Goal: Information Seeking & Learning: Learn about a topic

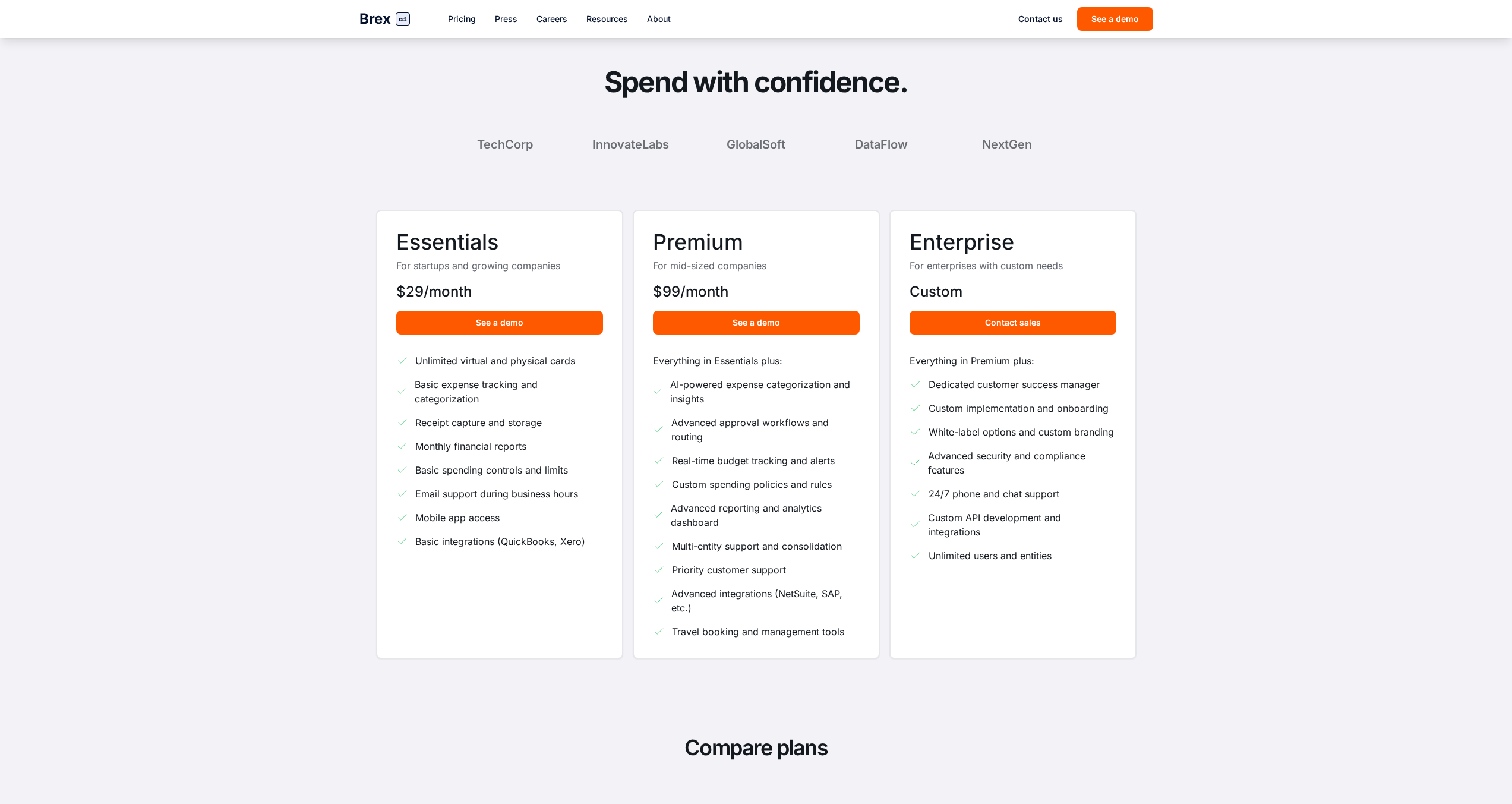
scroll to position [403, 0]
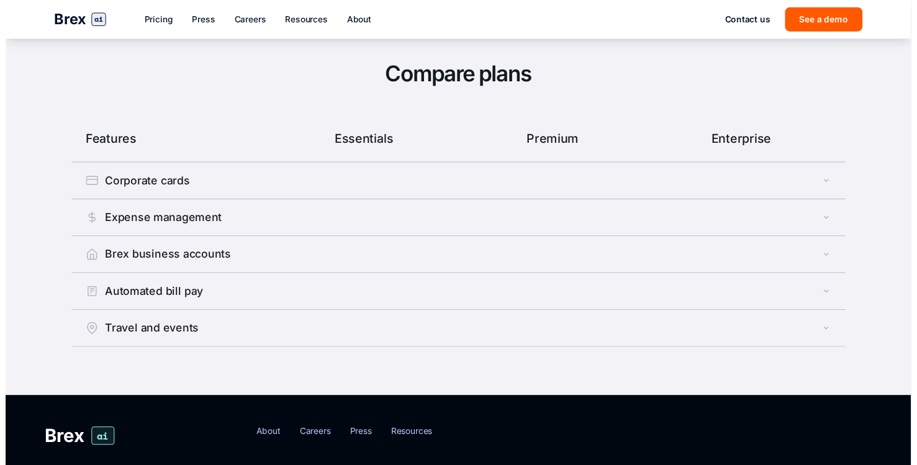
scroll to position [705, 0]
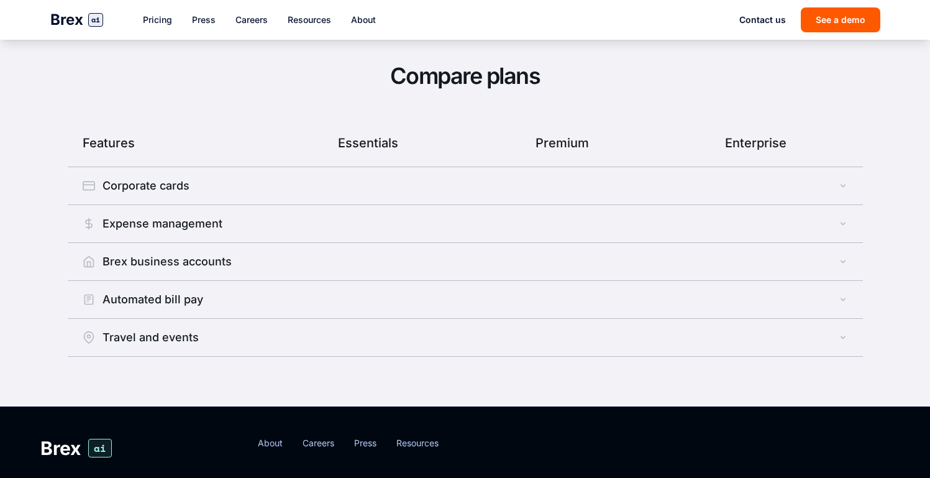
click at [362, 180] on button "Corporate cards" at bounding box center [465, 185] width 795 height 37
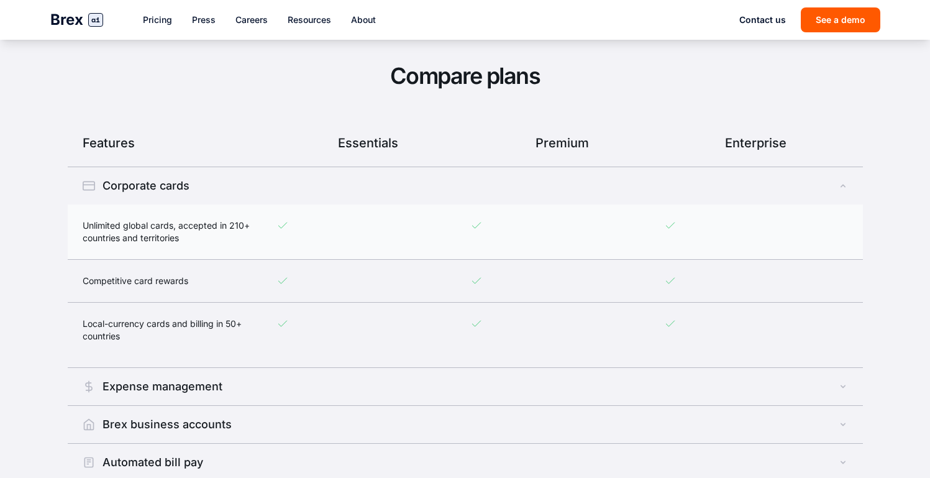
click at [362, 180] on button "Corporate cards" at bounding box center [465, 185] width 795 height 37
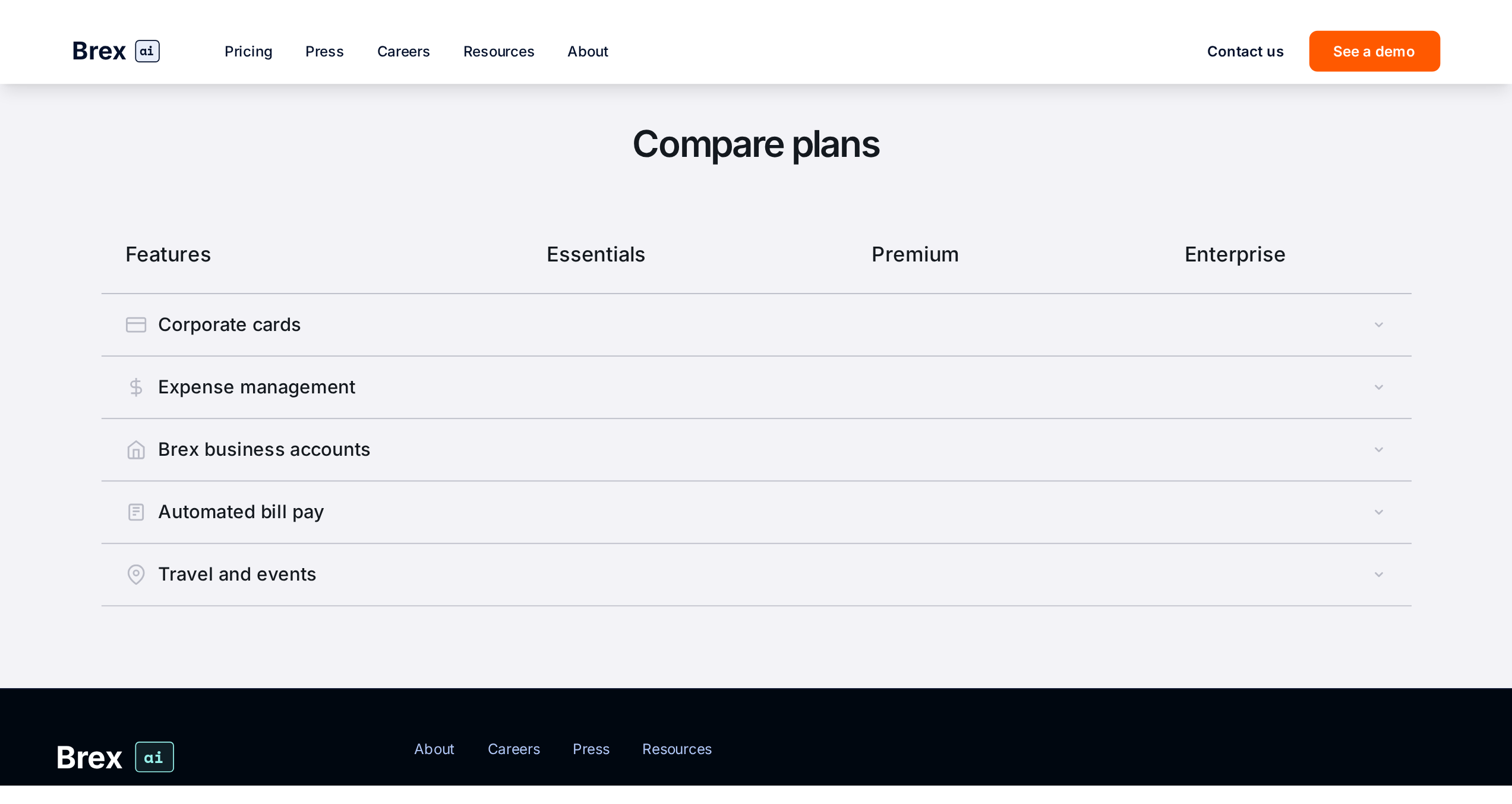
scroll to position [403, 0]
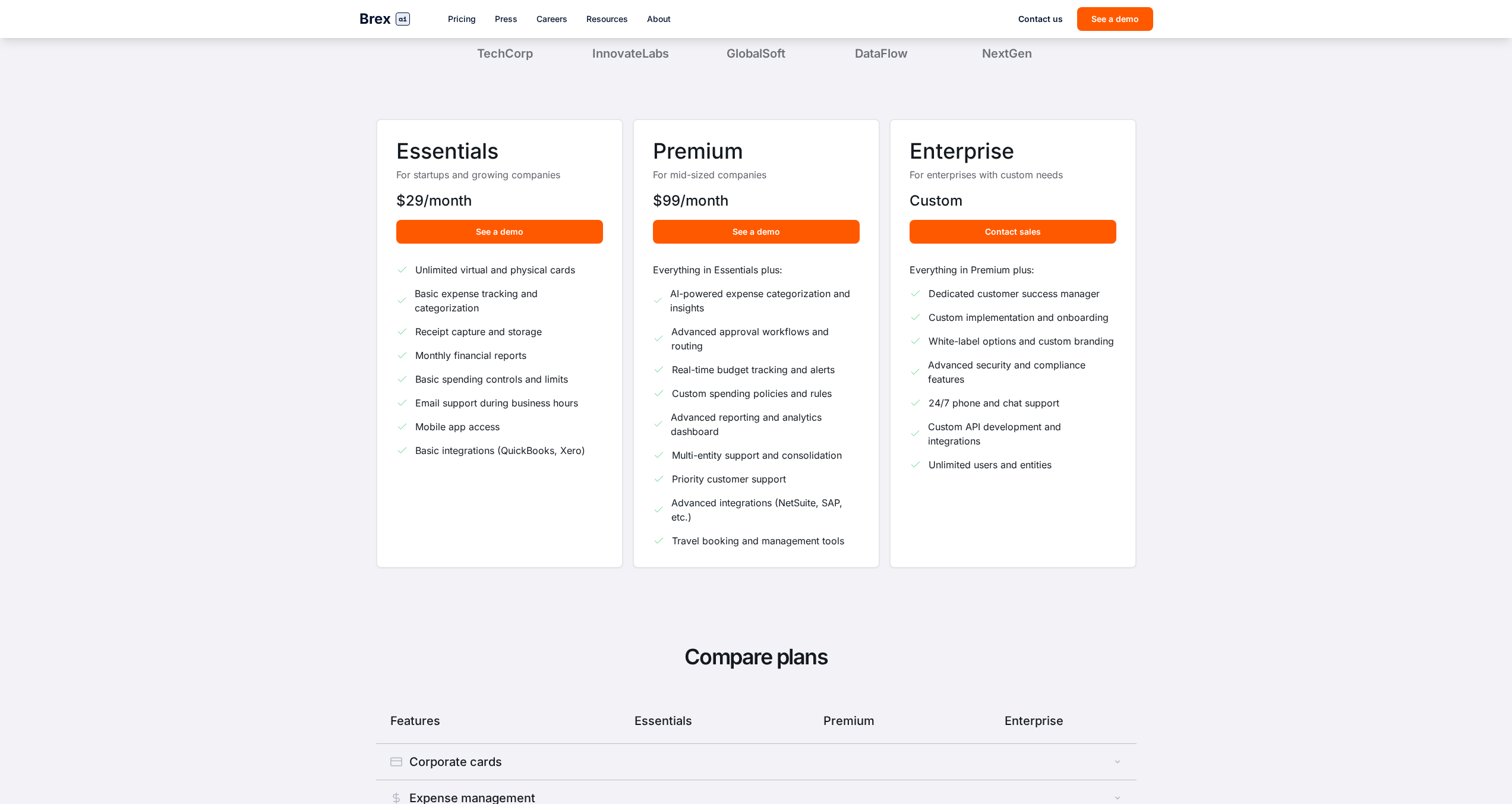
scroll to position [403, 0]
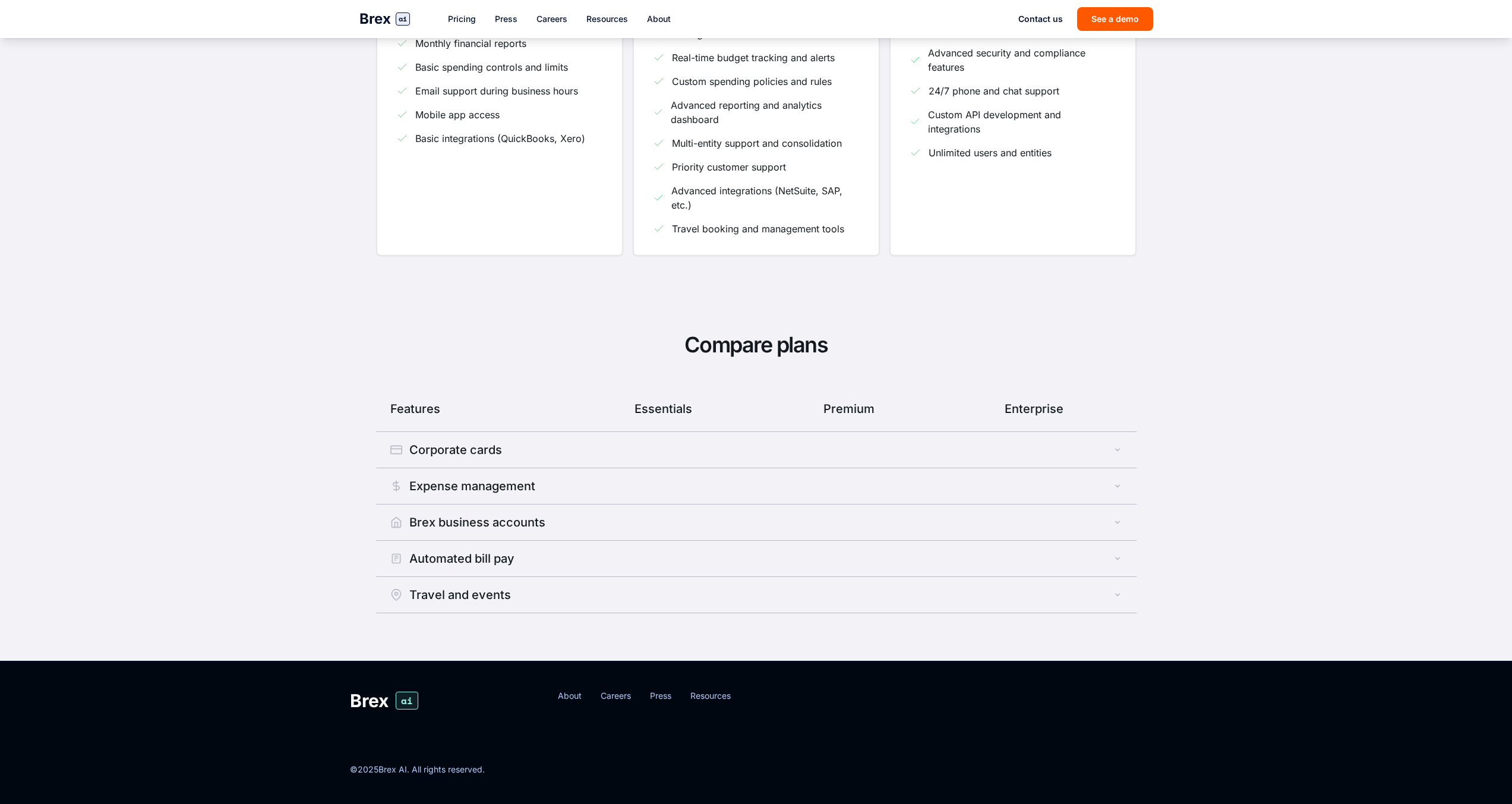
click at [441, 452] on div "Corporate cards" at bounding box center [446, 449] width 112 height 16
click at [472, 454] on div "Corporate cards" at bounding box center [446, 449] width 112 height 16
click at [678, 404] on div "Essentials" at bounding box center [664, 409] width 176 height 16
click at [429, 447] on div "Corporate cards" at bounding box center [446, 449] width 112 height 16
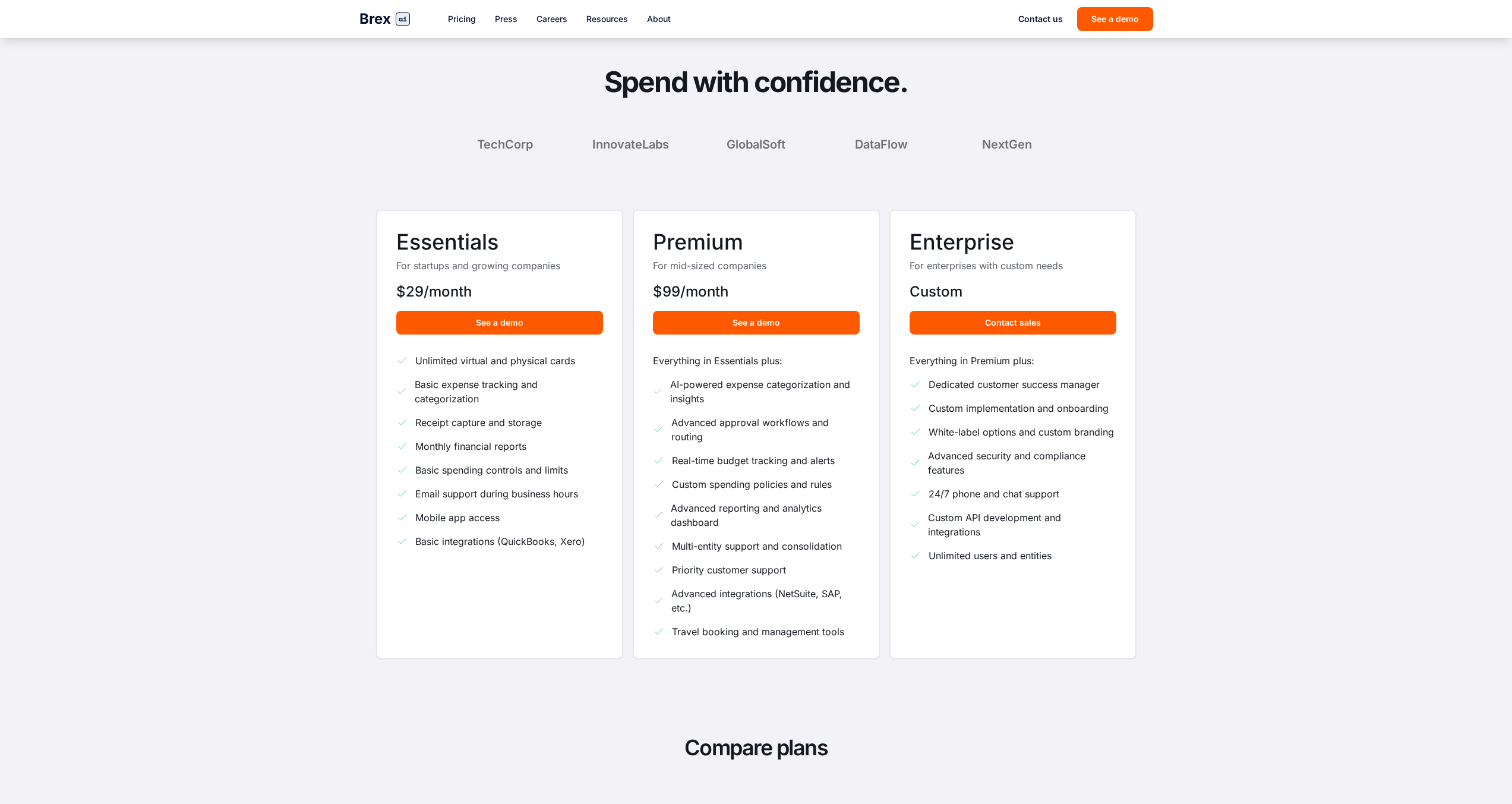
scroll to position [402, 0]
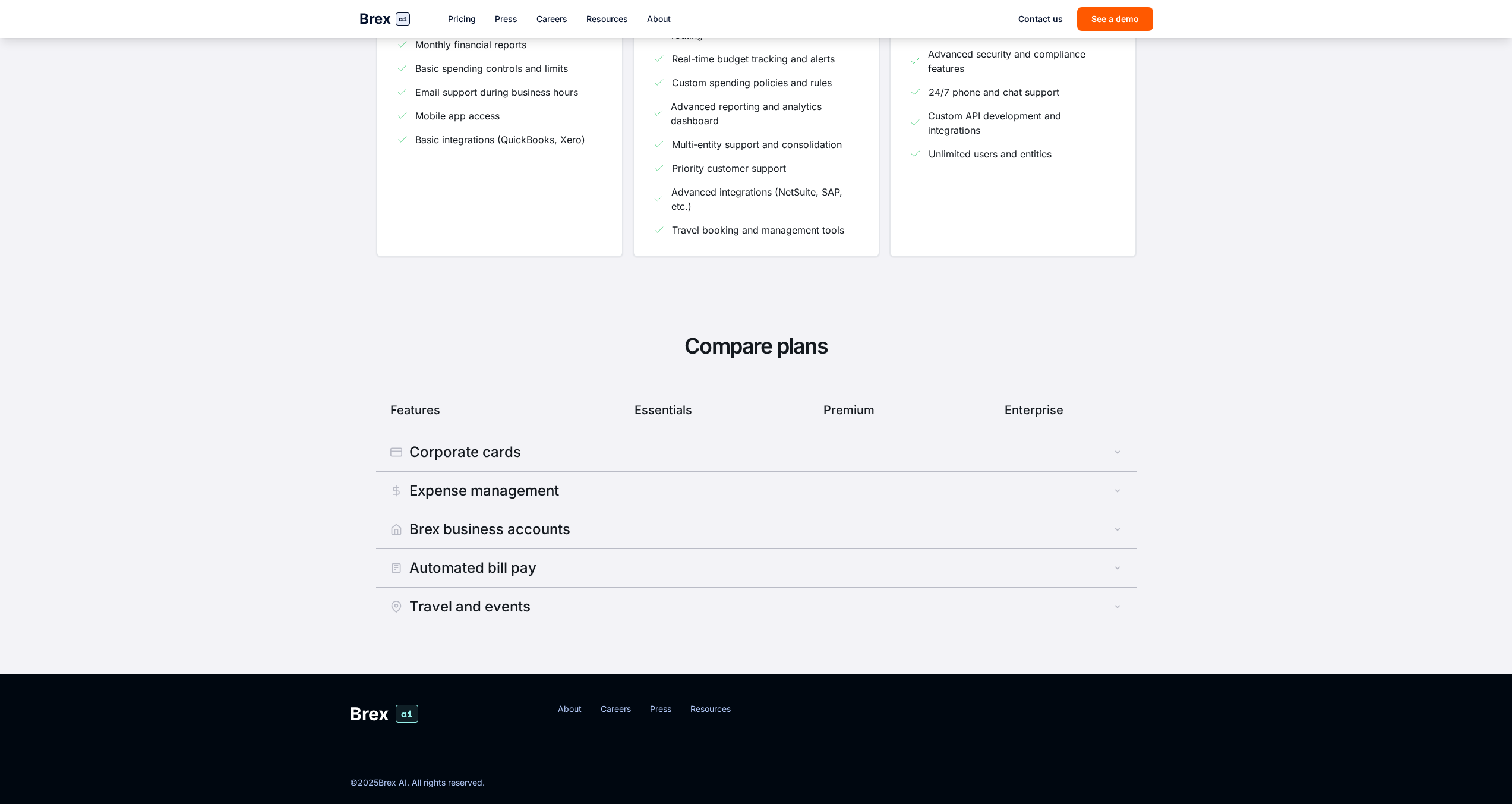
click at [465, 443] on div "Corporate cards" at bounding box center [456, 453] width 131 height 19
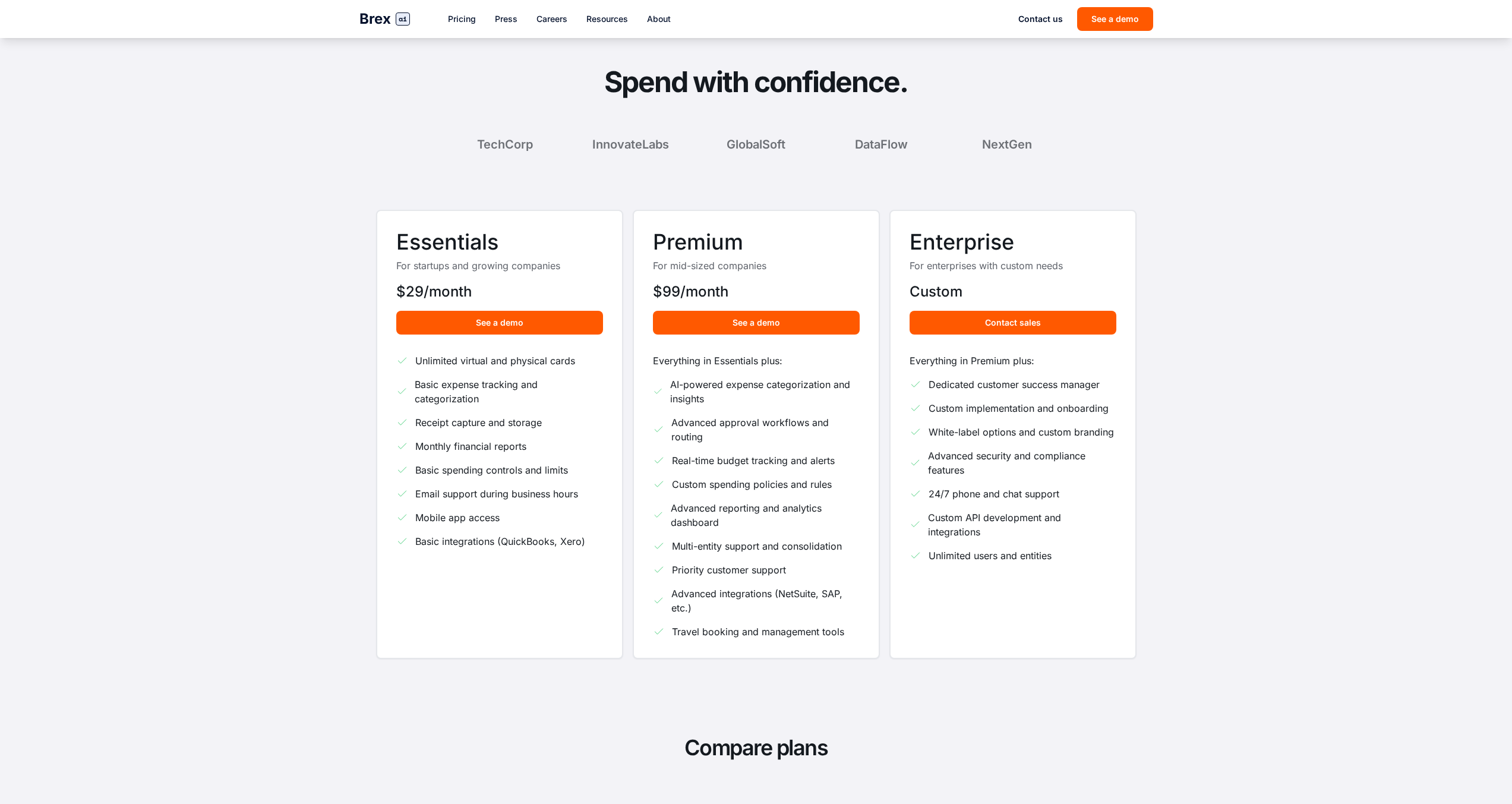
scroll to position [401, 0]
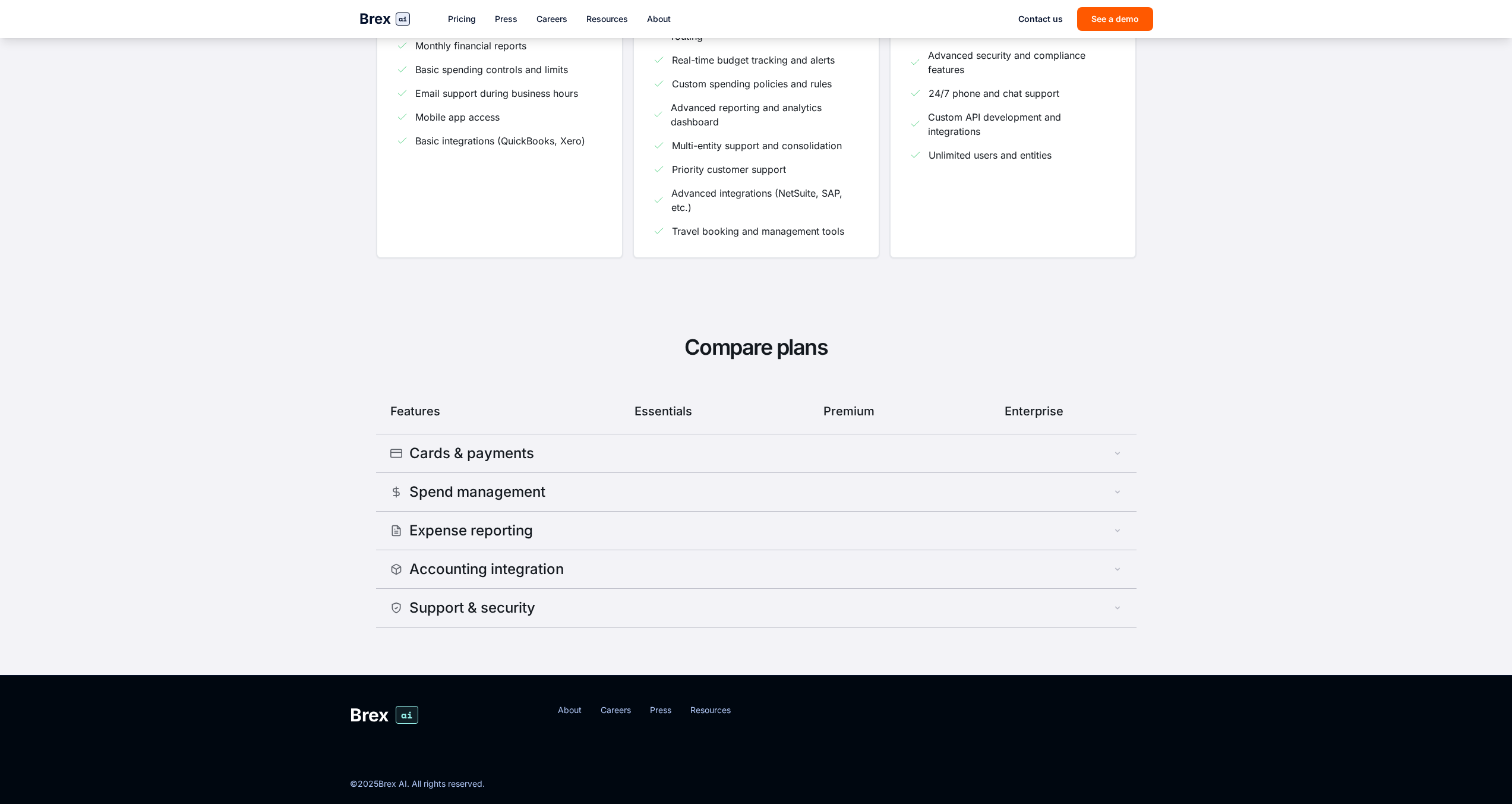
click at [603, 449] on button "Cards & payments" at bounding box center [756, 454] width 761 height 38
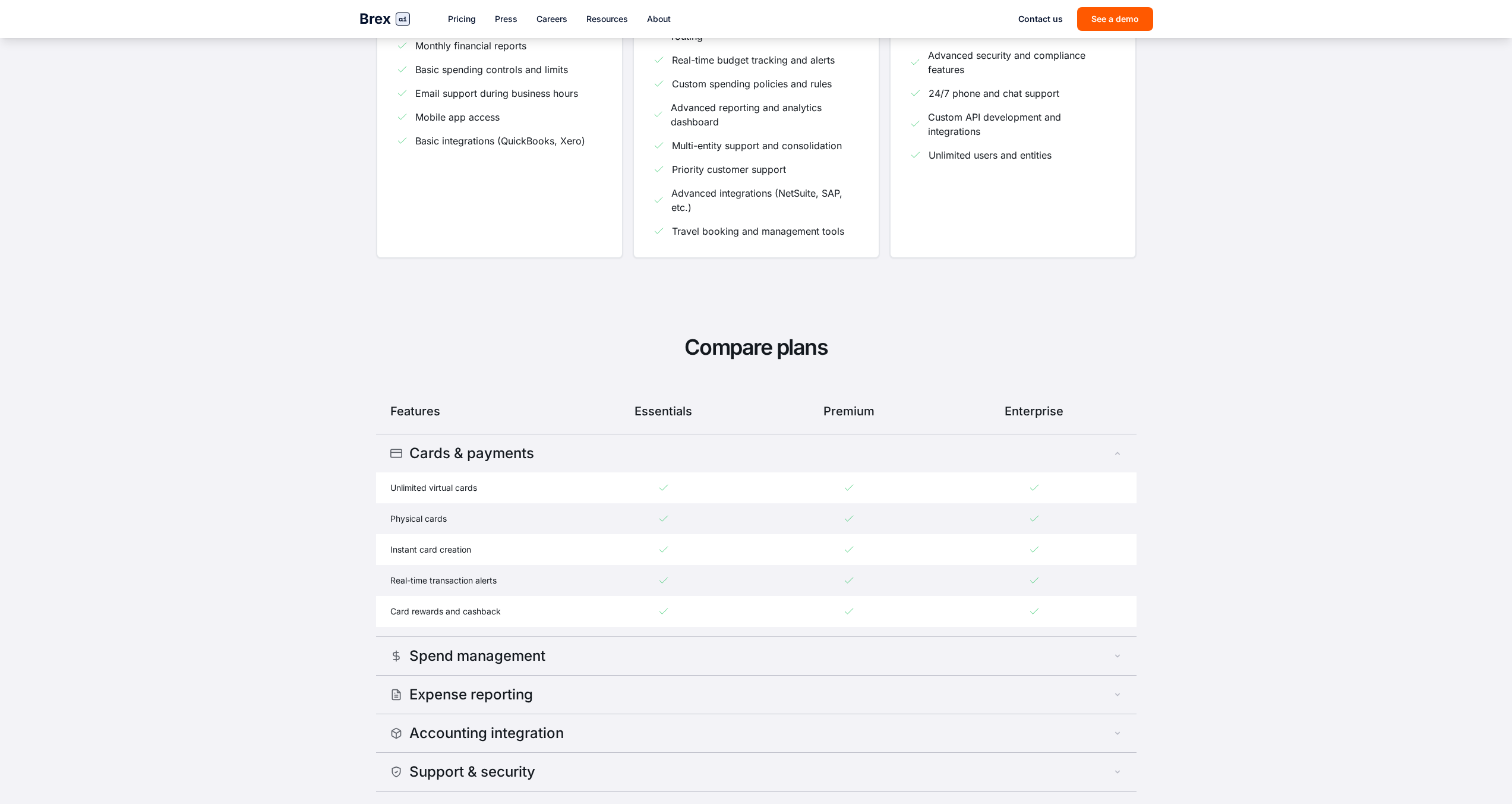
click at [452, 491] on div "Unlimited virtual cards" at bounding box center [478, 488] width 176 height 11
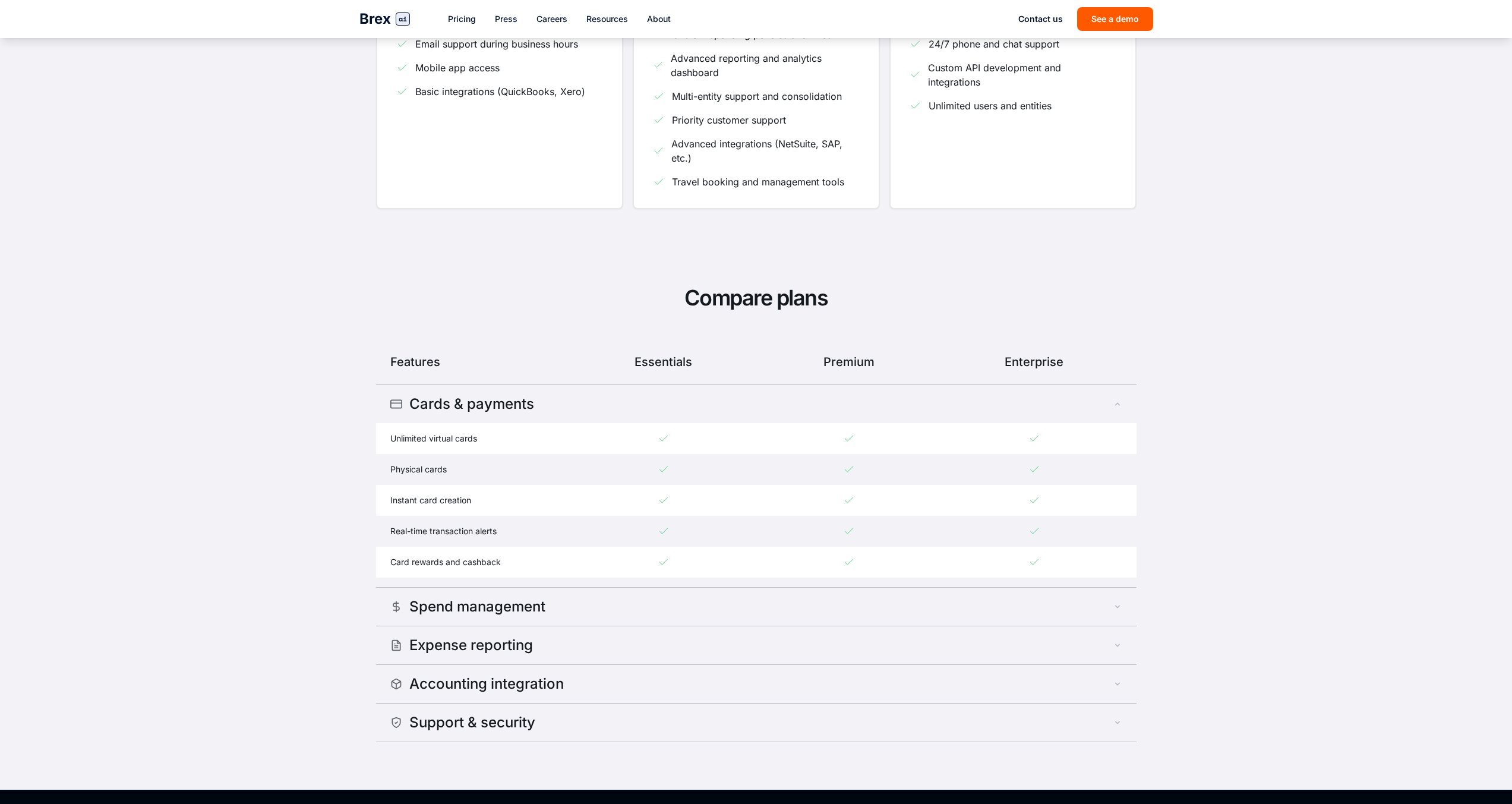
scroll to position [452, 0]
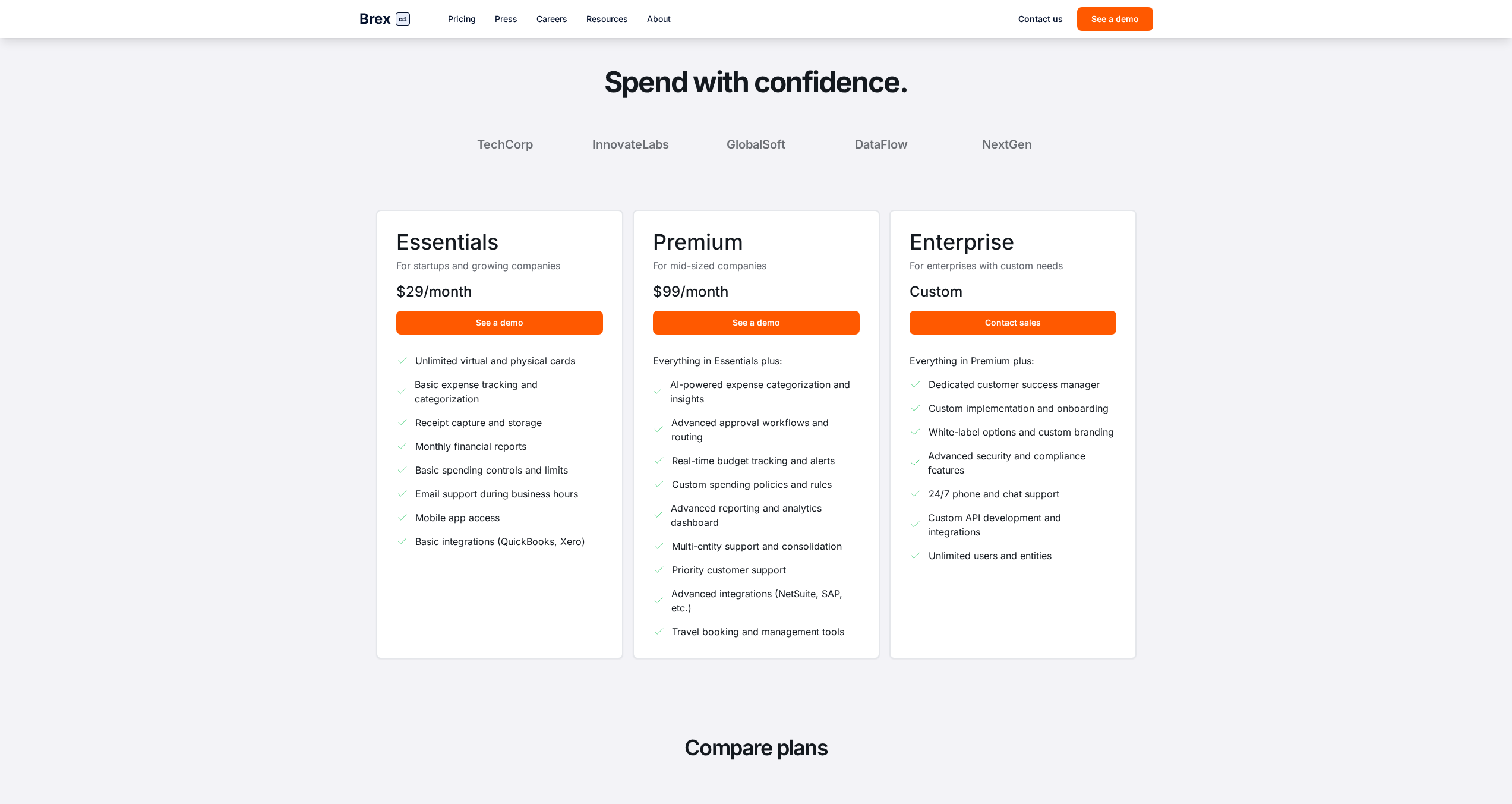
scroll to position [414, 0]
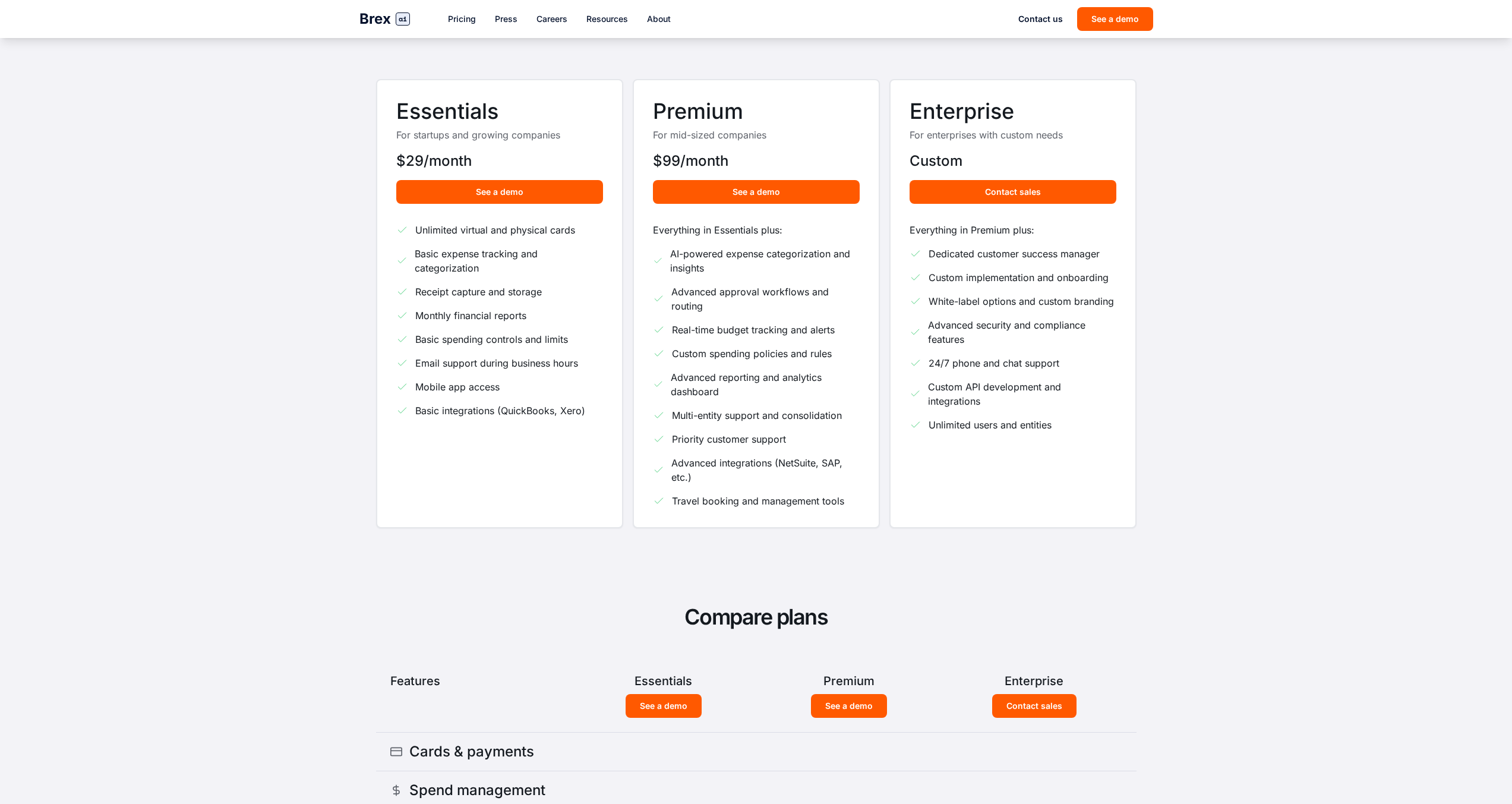
scroll to position [443, 0]
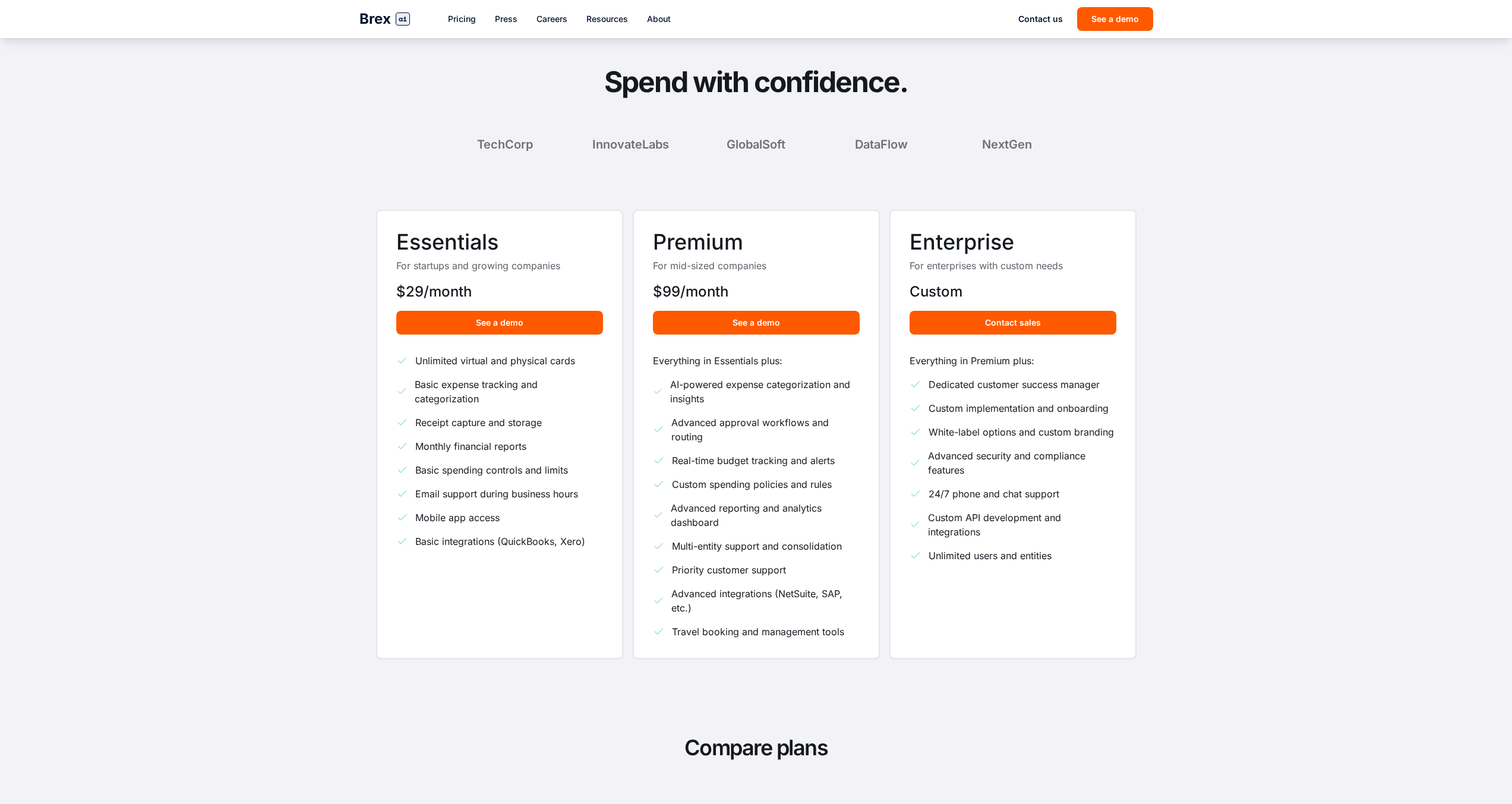
scroll to position [443, 0]
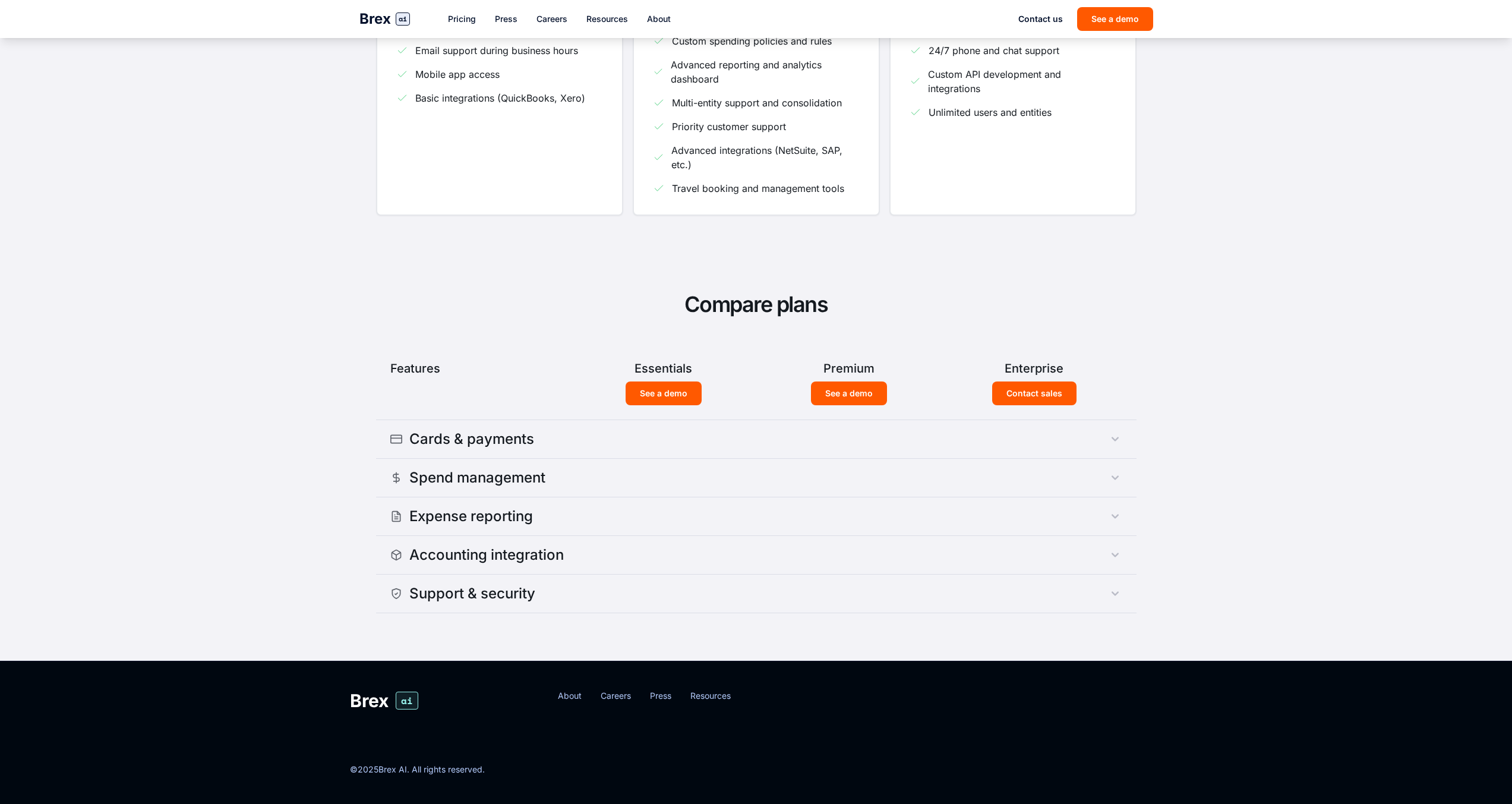
click at [1012, 447] on button "Cards & payments" at bounding box center [756, 439] width 761 height 38
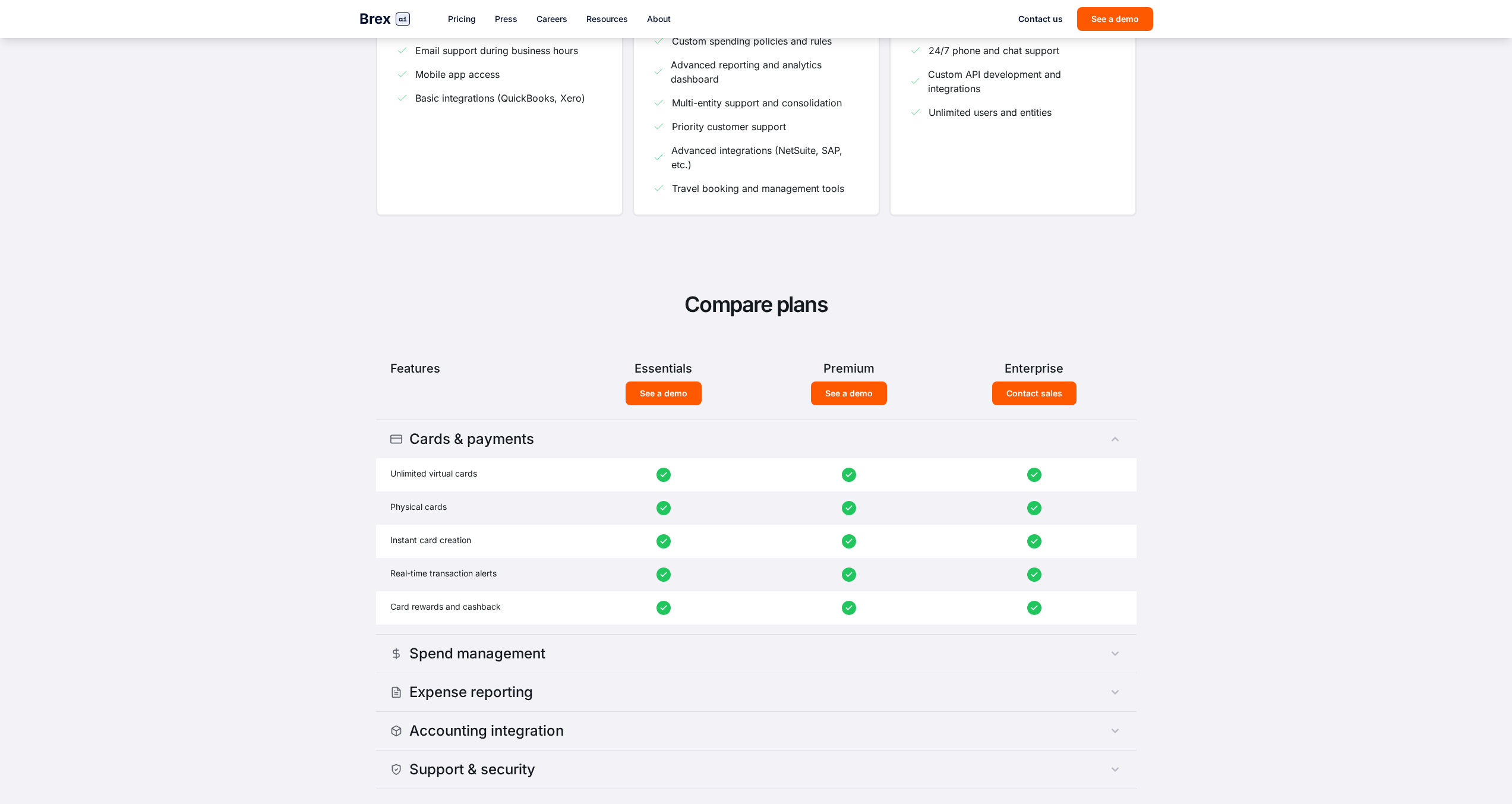
click at [1012, 447] on button "Cards & payments" at bounding box center [756, 439] width 761 height 38
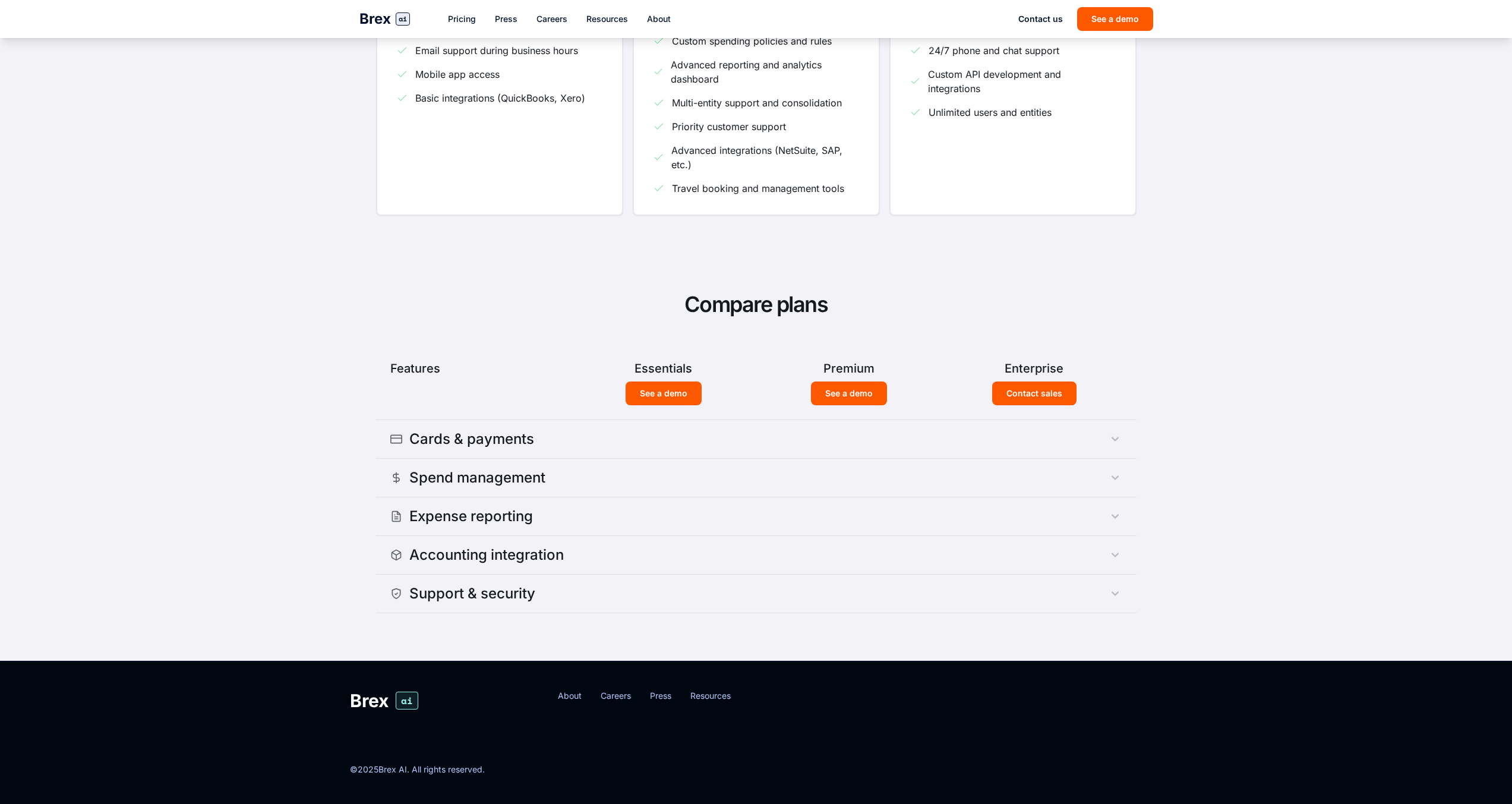
click at [1012, 447] on button "Cards & payments" at bounding box center [756, 439] width 761 height 38
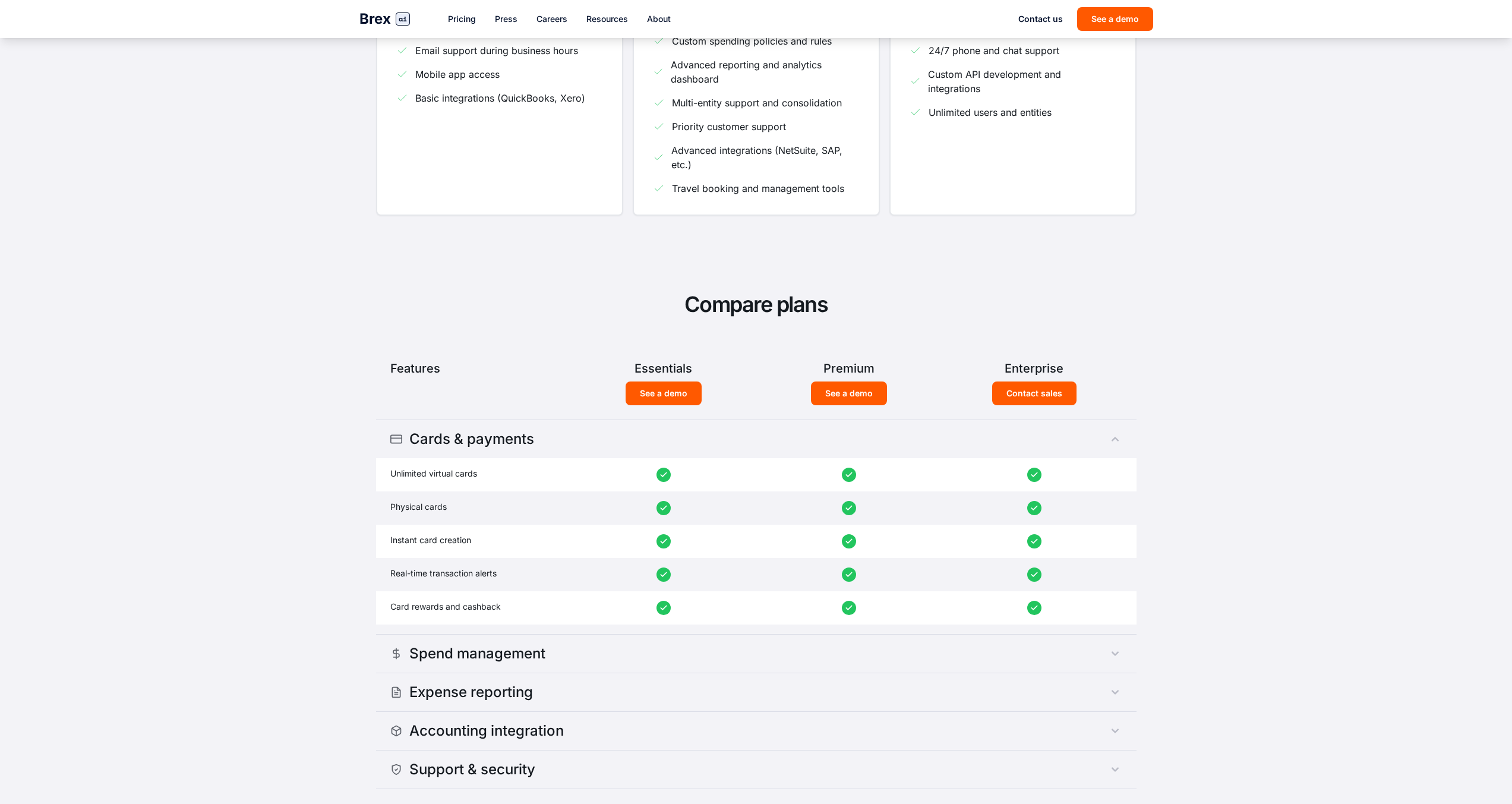
click at [1012, 447] on button "Cards & payments" at bounding box center [756, 439] width 761 height 38
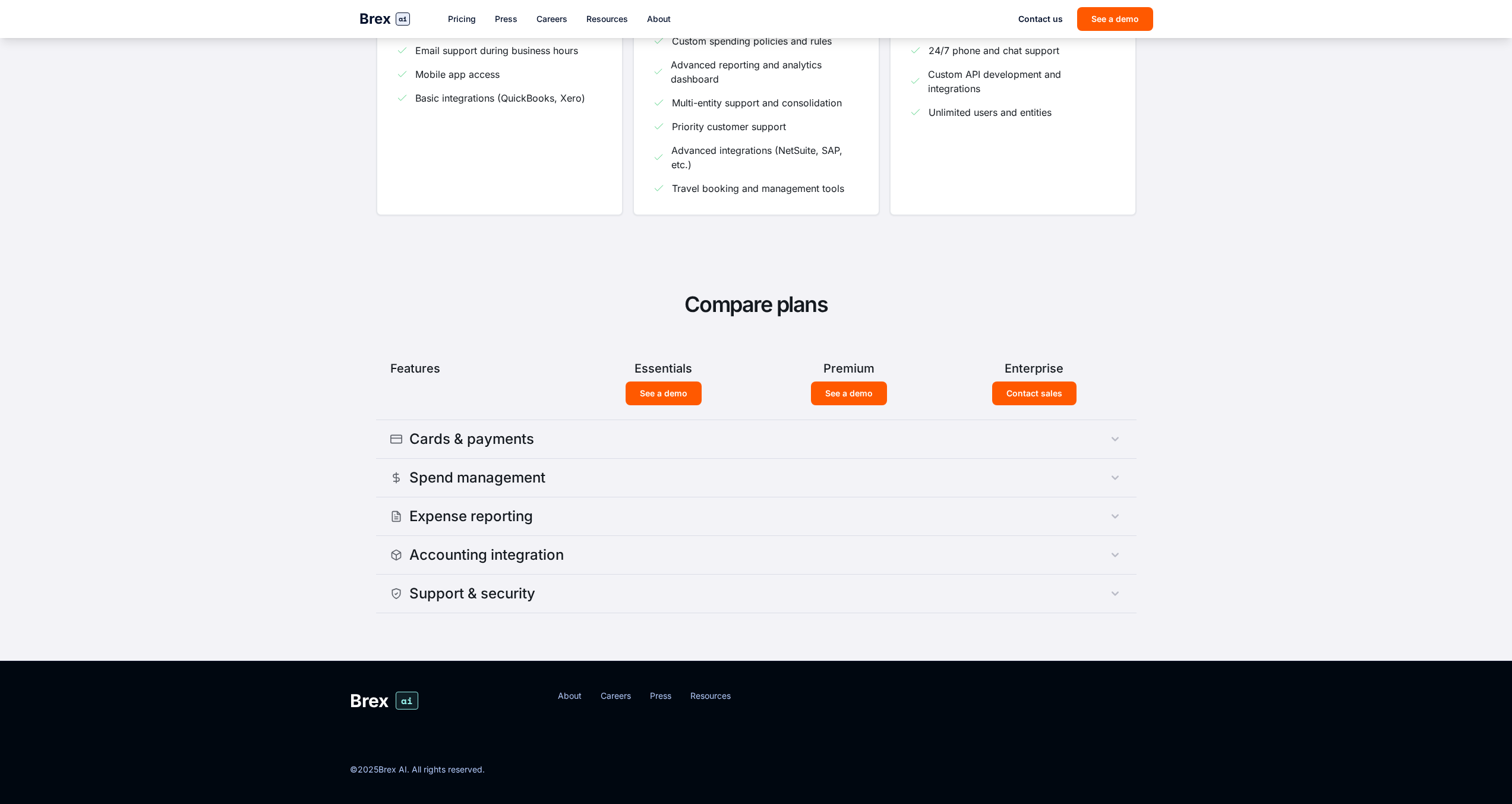
click at [1012, 447] on button "Cards & payments" at bounding box center [756, 439] width 761 height 38
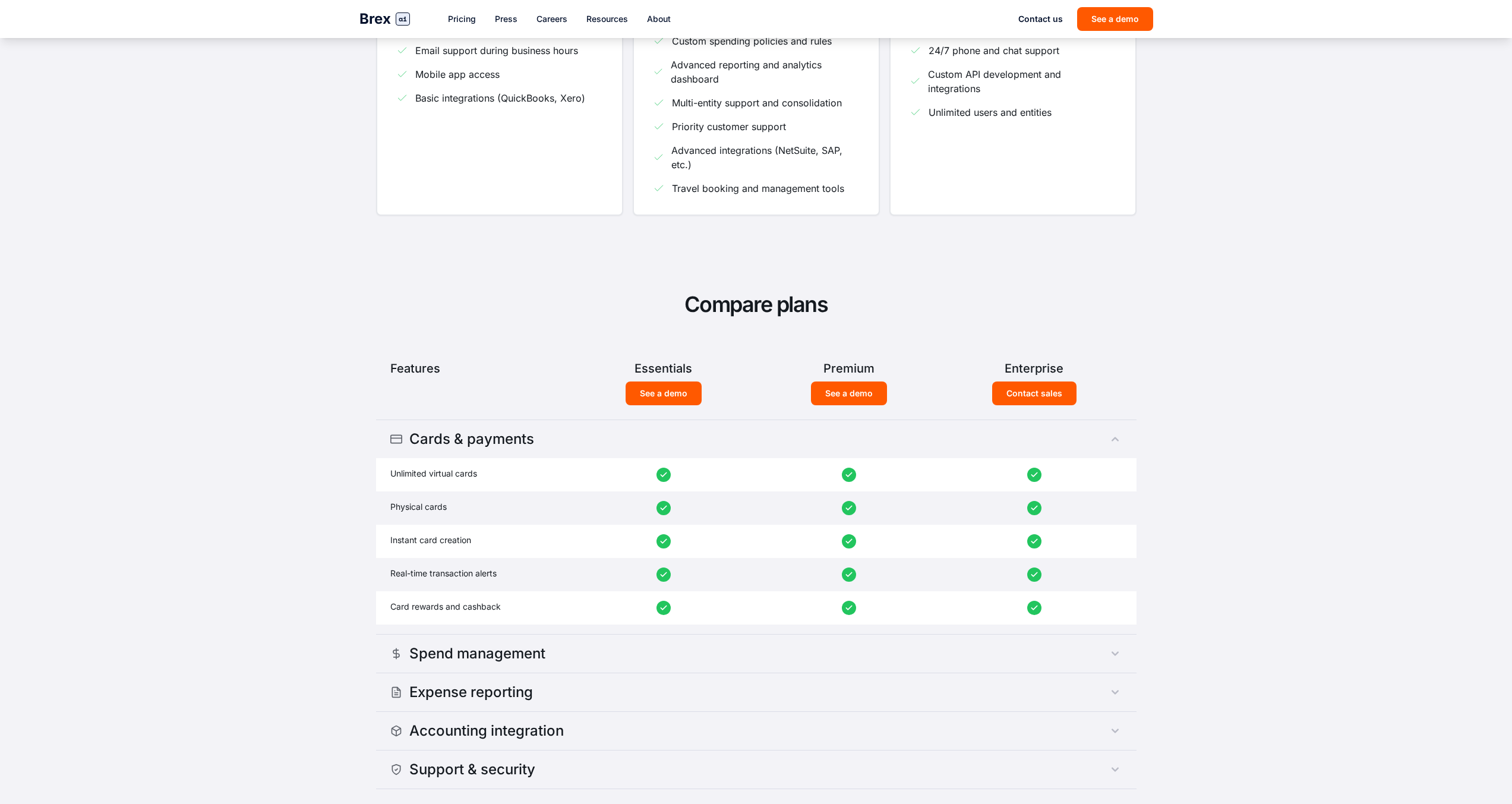
click at [1012, 447] on button "Cards & payments" at bounding box center [756, 439] width 761 height 38
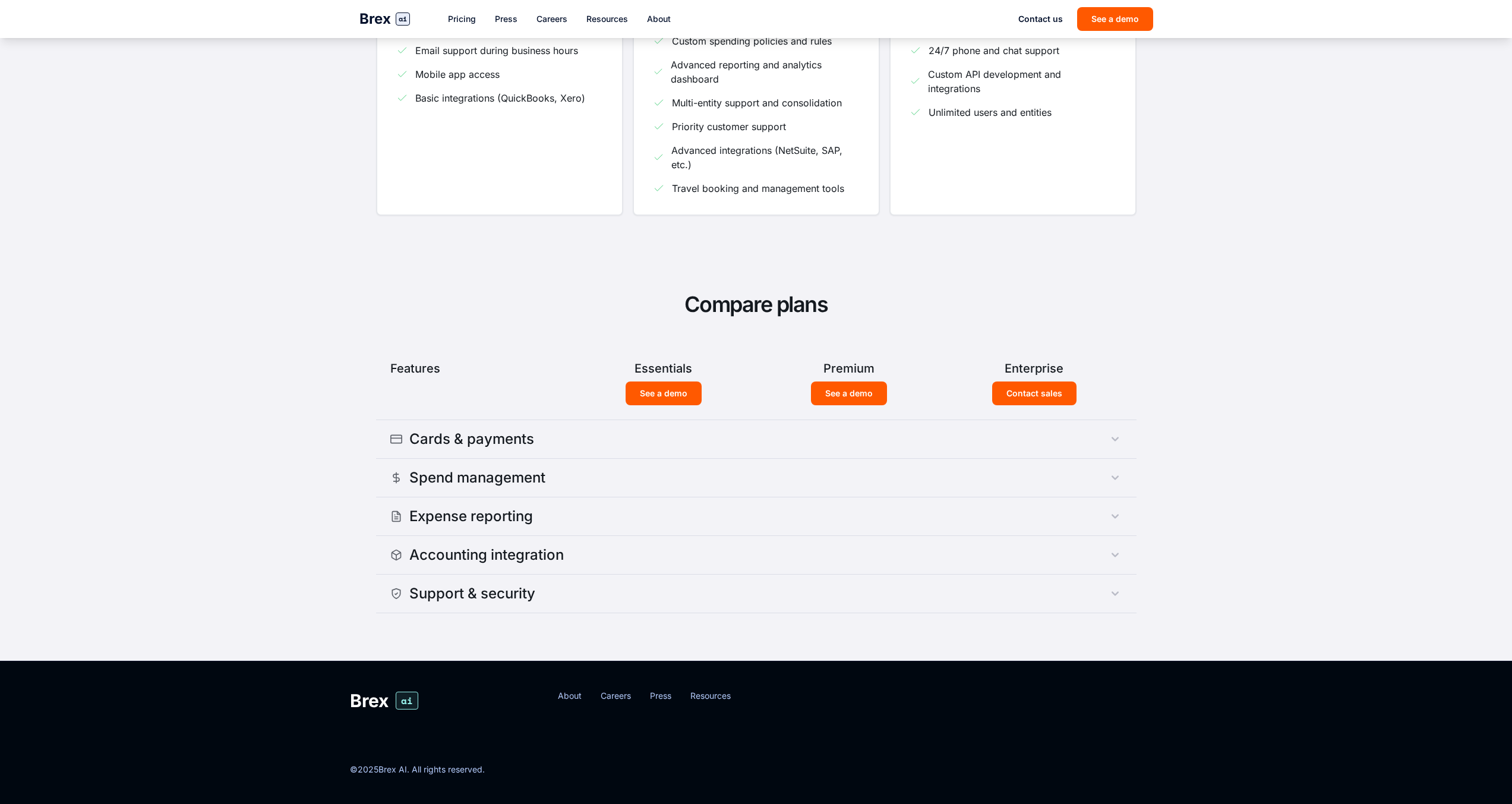
click at [1012, 447] on button "Cards & payments" at bounding box center [756, 439] width 761 height 38
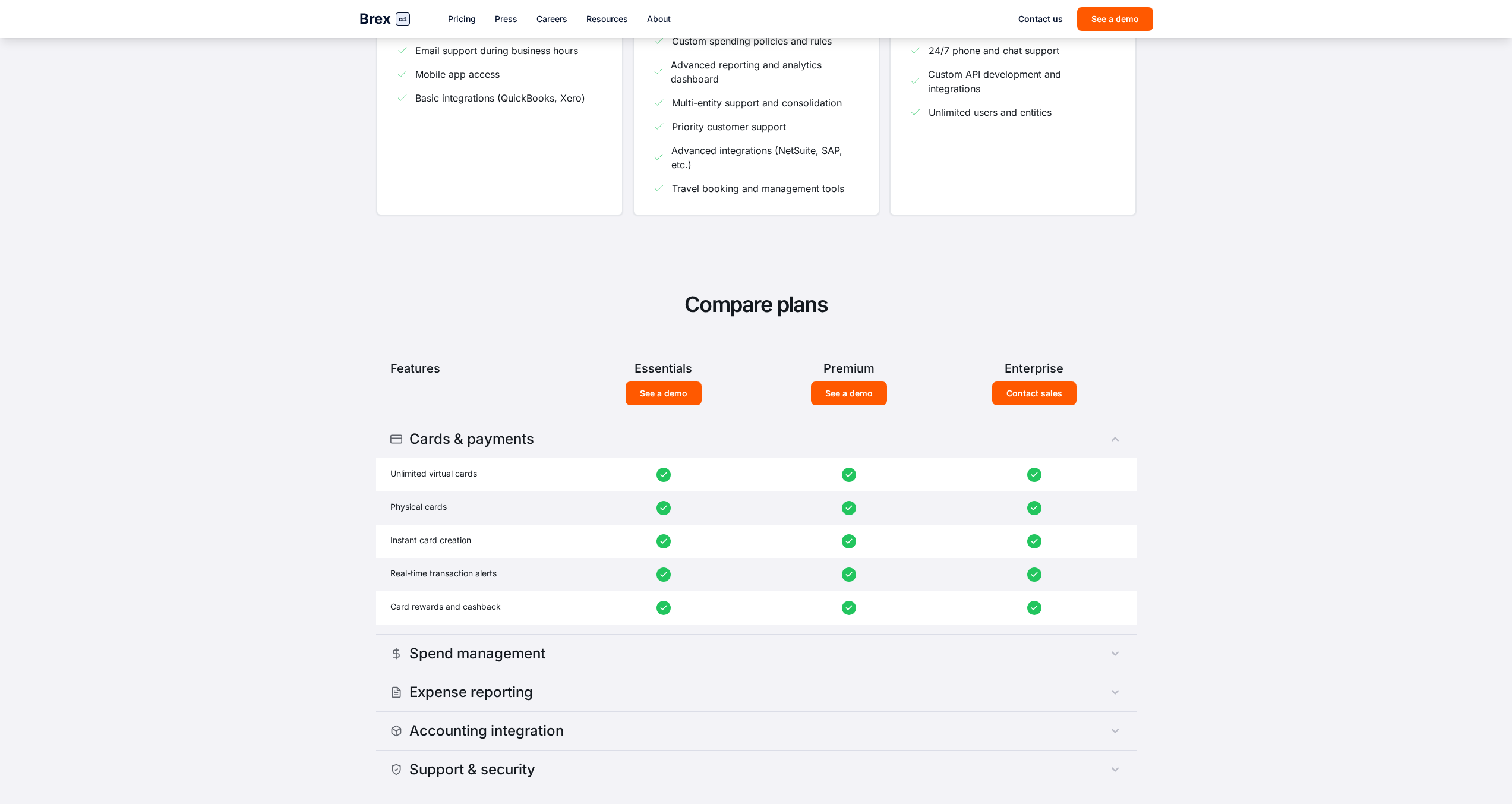
click at [1012, 447] on button "Cards & payments" at bounding box center [756, 439] width 761 height 38
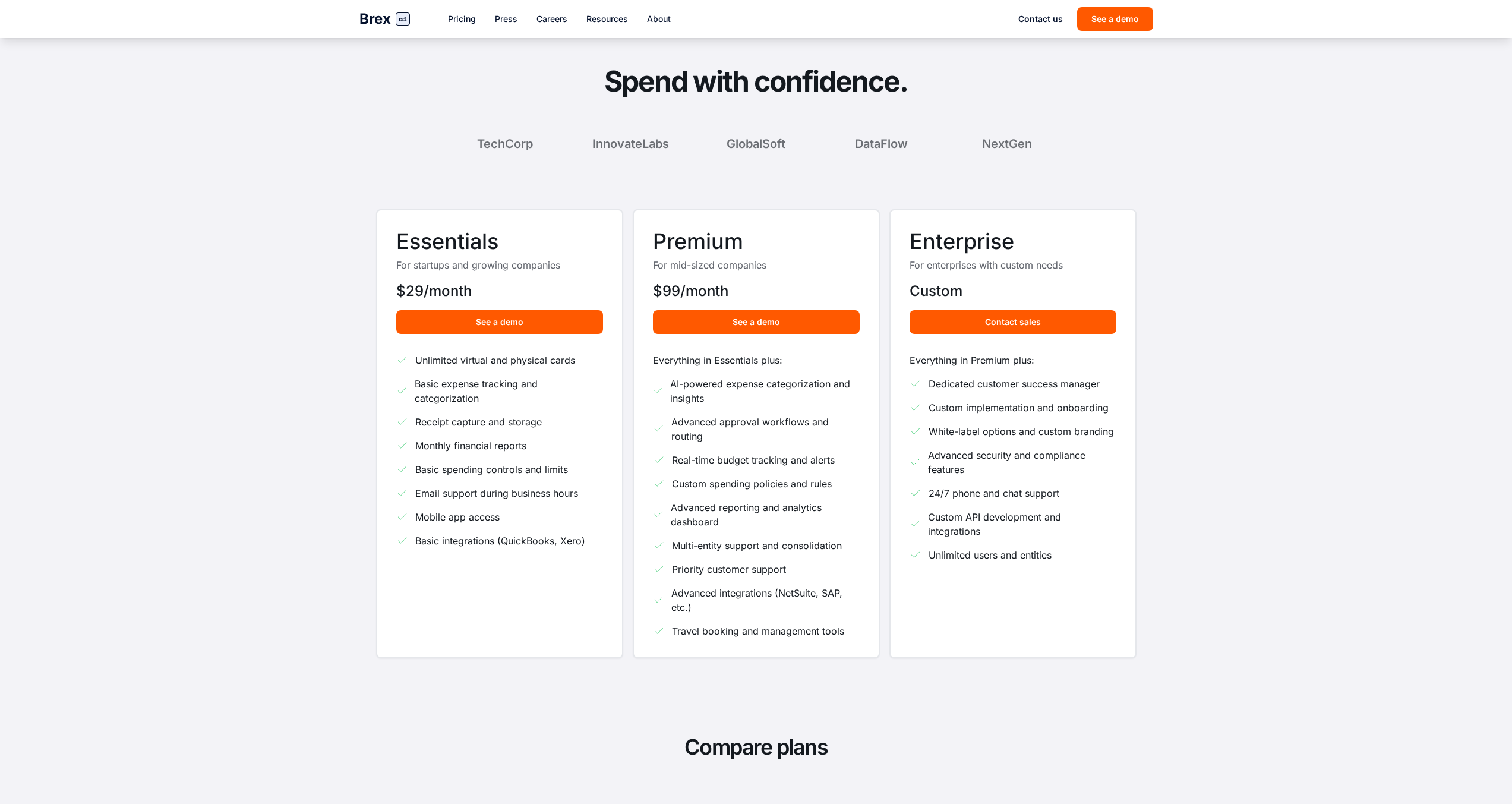
scroll to position [492, 0]
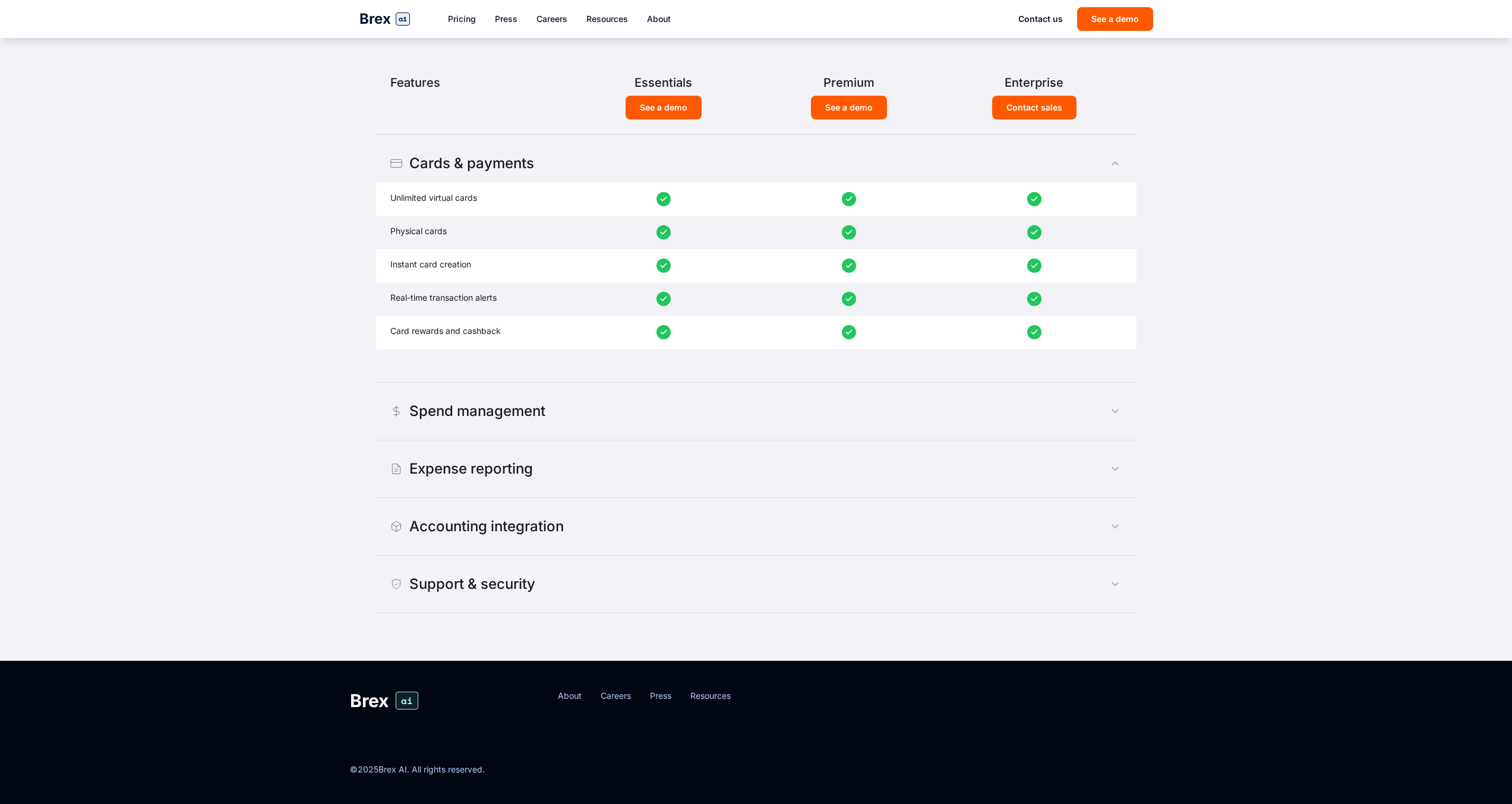
click at [562, 180] on button "Cards & payments" at bounding box center [756, 164] width 761 height 38
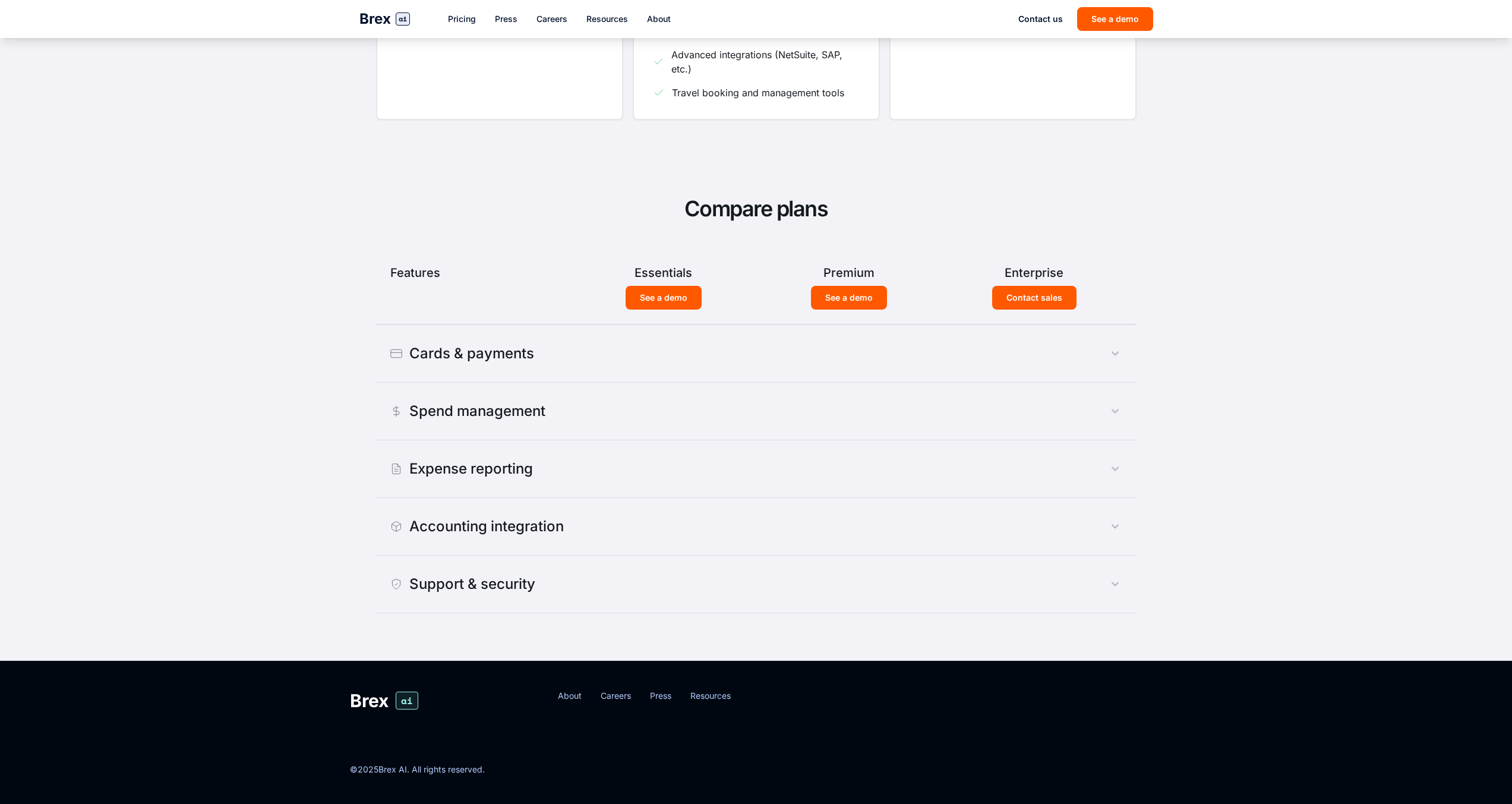
scroll to position [519, 0]
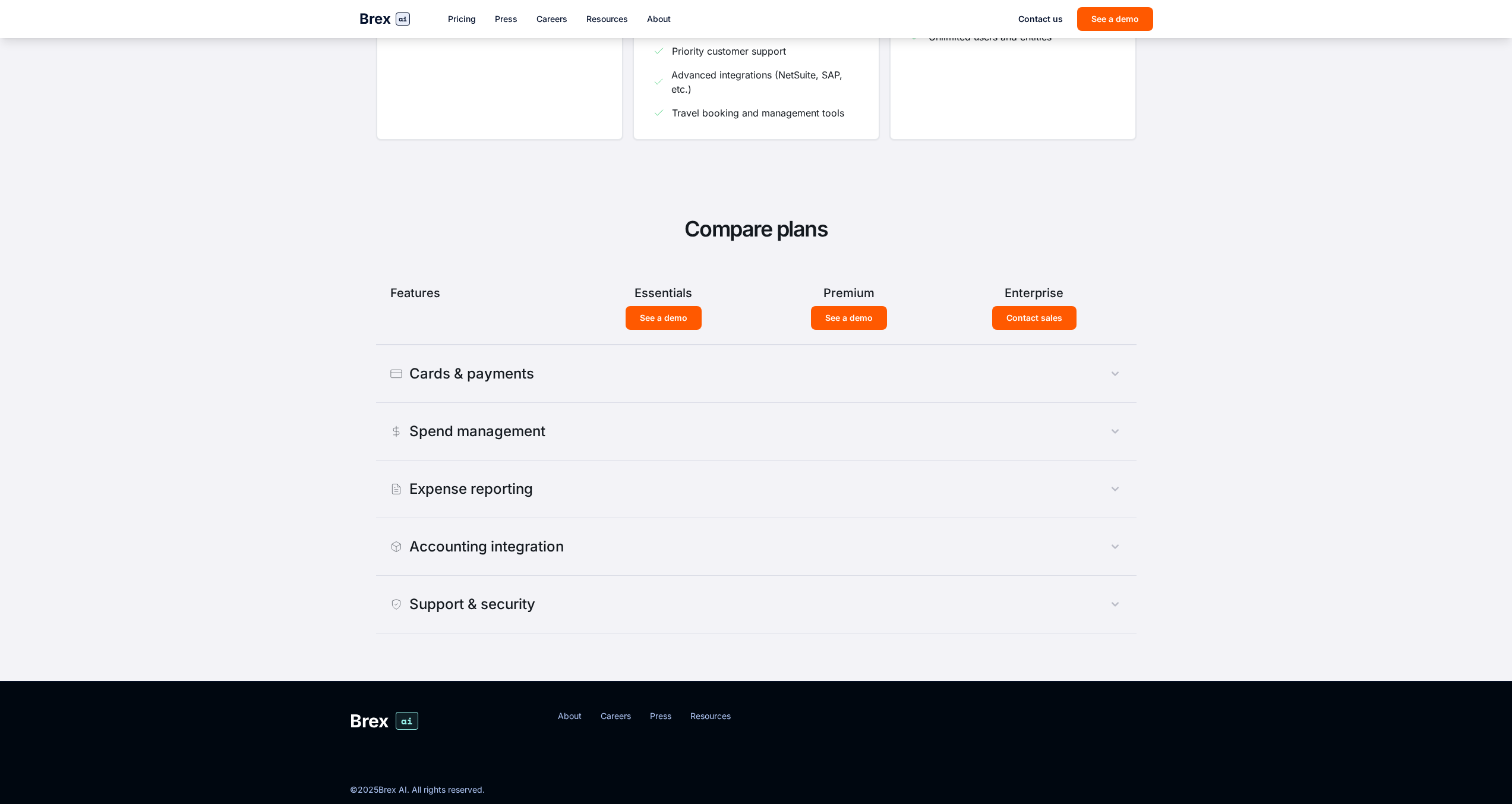
click at [426, 370] on div "Cards & payments" at bounding box center [462, 374] width 144 height 19
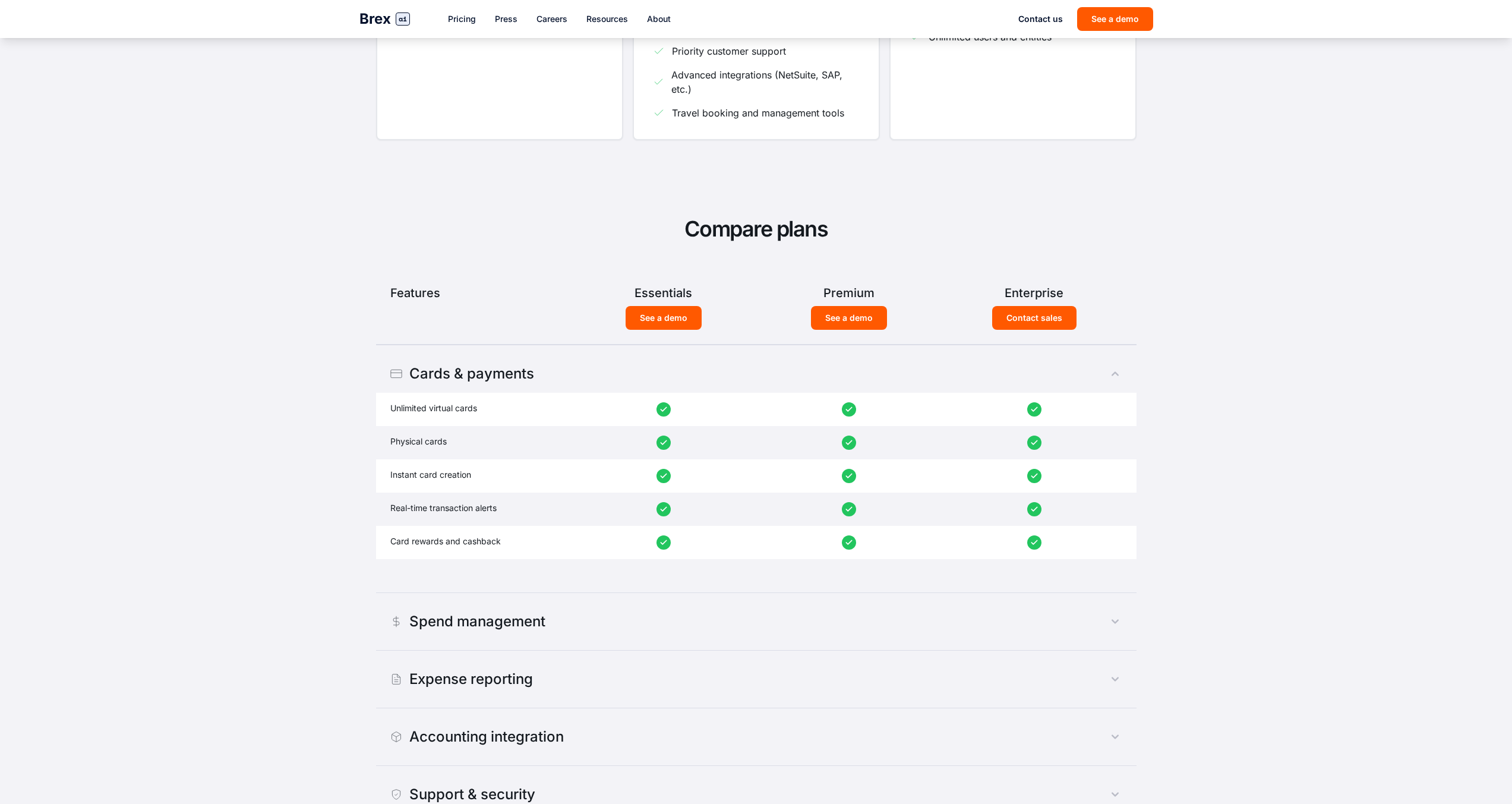
click at [426, 370] on div "Cards & payments" at bounding box center [462, 374] width 144 height 19
